Goal: Check status

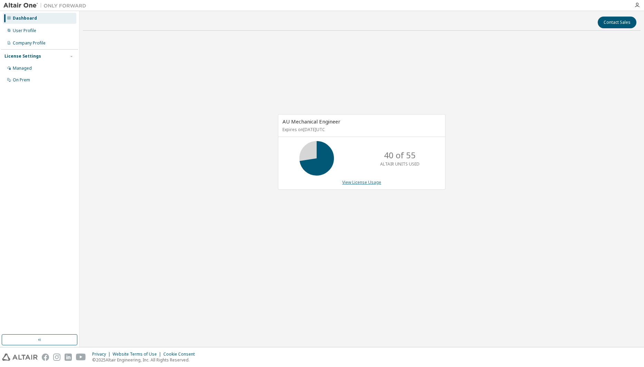
click at [371, 183] on link "View License Usage" at bounding box center [361, 183] width 39 height 6
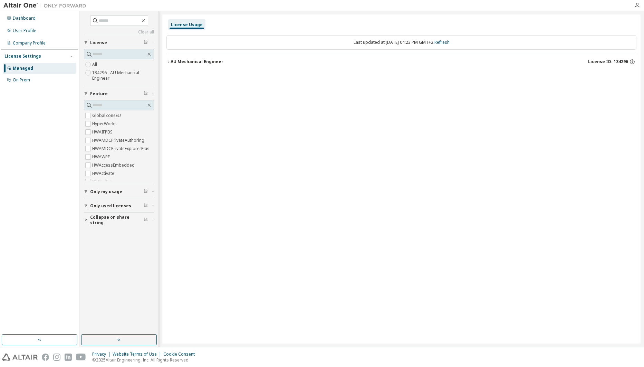
click at [598, 98] on div "License Usage Last updated at: Tue 2025-09-09 04:23 PM GMT+2 Refresh AU Mechani…" at bounding box center [401, 179] width 478 height 329
click at [166, 60] on div "License Usage Last updated at: Tue 2025-09-09 04:23 PM GMT+2 Refresh AU Mechani…" at bounding box center [401, 179] width 478 height 329
click at [169, 60] on icon "button" at bounding box center [168, 62] width 4 height 4
